Goal: Task Accomplishment & Management: Complete application form

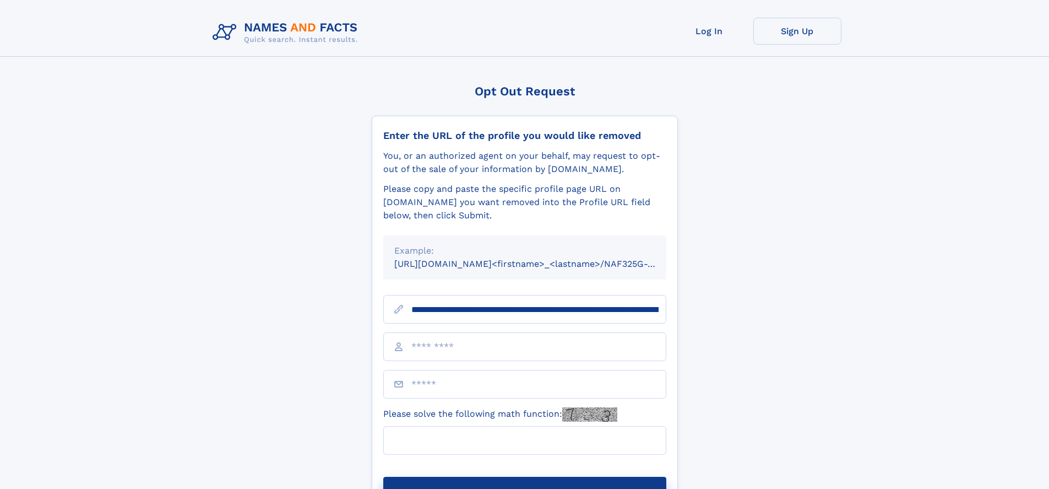
scroll to position [0, 119]
type input "**********"
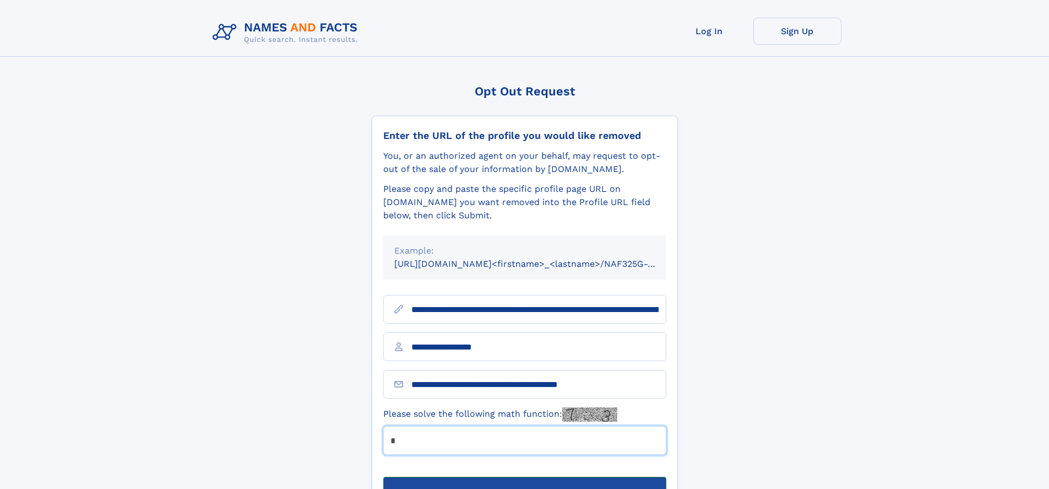
type input "*"
click at [524, 477] on button "Submit Opt Out Request" at bounding box center [524, 494] width 283 height 35
